Goal: Task Accomplishment & Management: Use online tool/utility

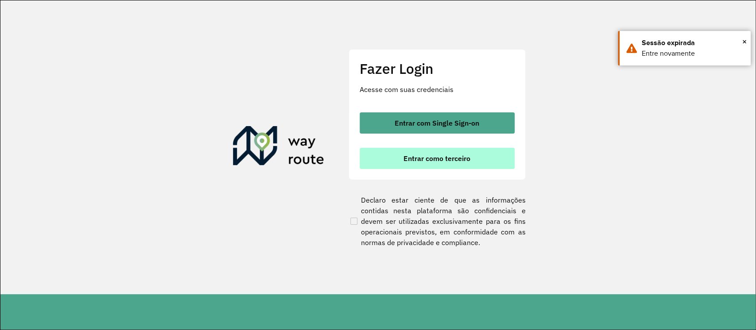
click at [484, 159] on button "Entrar como terceiro" at bounding box center [437, 158] width 155 height 21
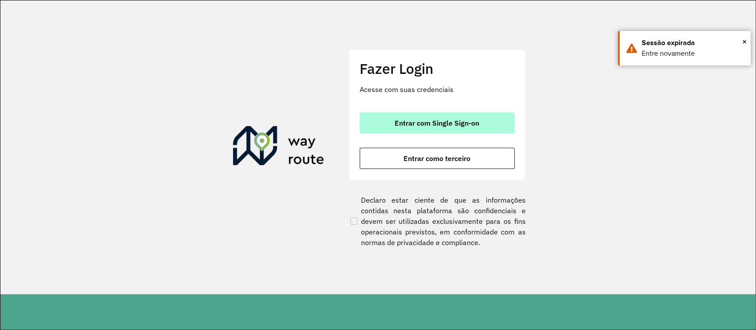
click at [437, 122] on span "Entrar com Single Sign-on" at bounding box center [437, 123] width 85 height 7
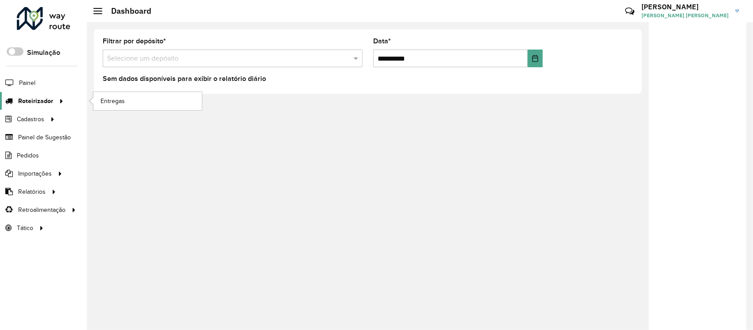
click at [43, 98] on span "Roteirizador" at bounding box center [35, 101] width 35 height 9
click at [150, 98] on link "Entregas" at bounding box center [147, 101] width 108 height 18
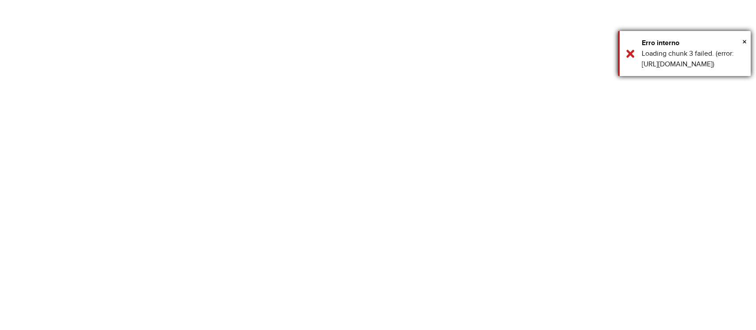
click at [747, 34] on div "× Erro interno Loading chunk 3 failed. (error: https://roteirizador.ambev.com.b…" at bounding box center [684, 53] width 133 height 45
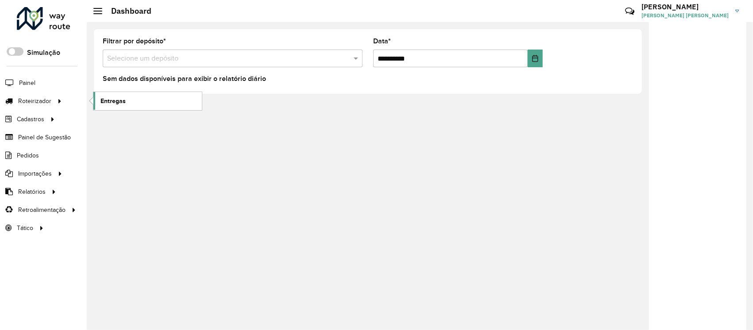
click at [124, 107] on link "Entregas" at bounding box center [147, 101] width 108 height 18
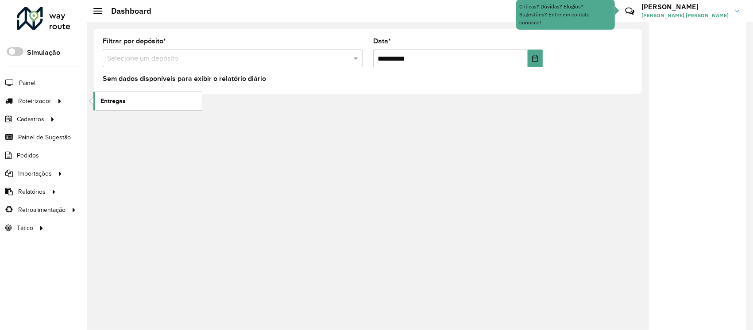
click at [127, 99] on link "Entregas" at bounding box center [147, 101] width 108 height 18
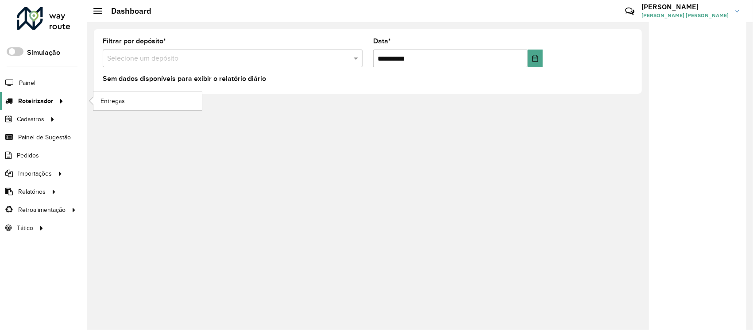
click at [53, 97] on div at bounding box center [59, 101] width 13 height 9
click at [97, 103] on link "Entregas" at bounding box center [147, 101] width 108 height 18
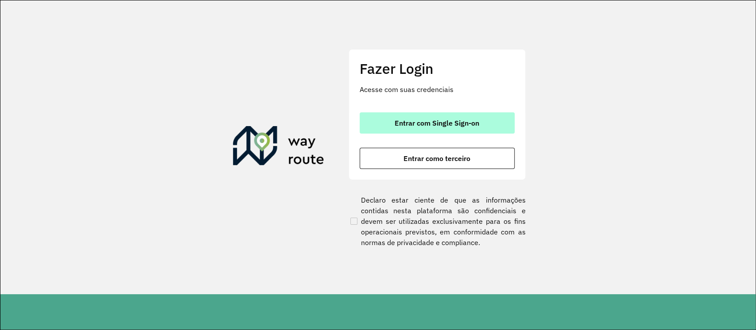
click at [477, 122] on span "Entrar com Single Sign-on" at bounding box center [437, 123] width 85 height 7
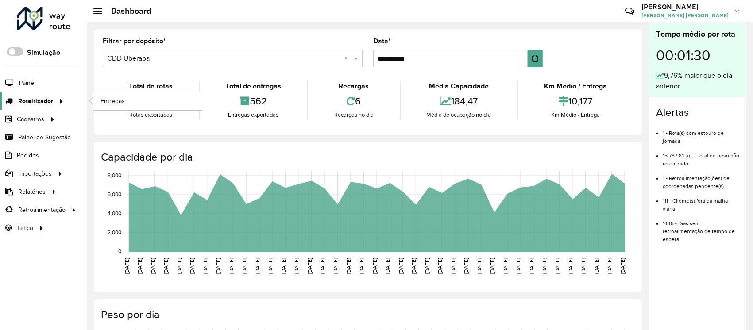
click at [36, 98] on span "Roteirizador" at bounding box center [35, 101] width 35 height 9
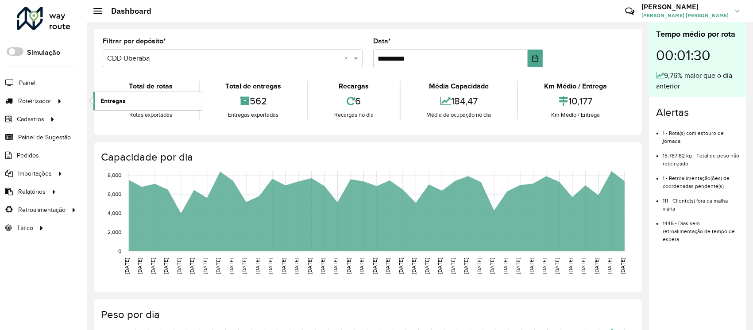
click at [124, 96] on link "Entregas" at bounding box center [147, 101] width 108 height 18
